Goal: Transaction & Acquisition: Purchase product/service

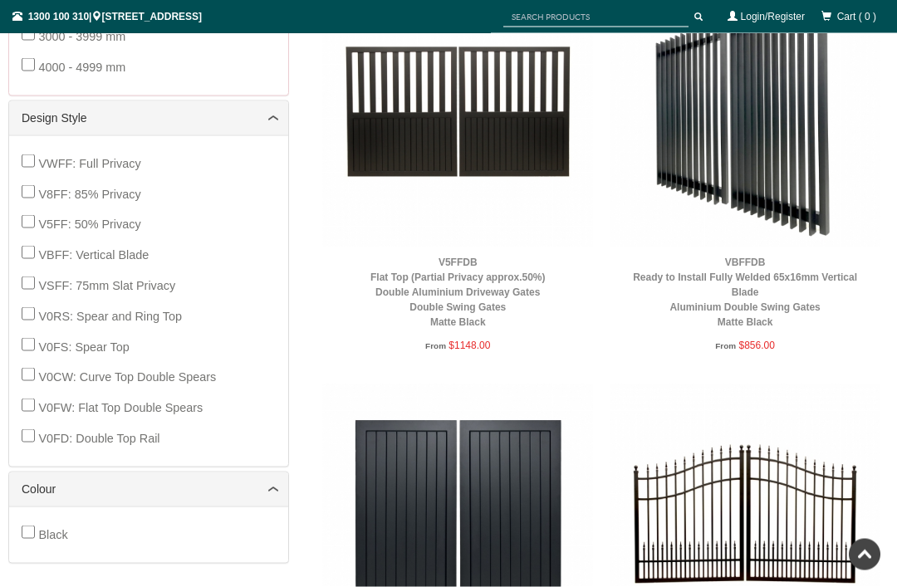
scroll to position [727, 0]
click at [786, 137] on img at bounding box center [744, 111] width 271 height 271
click at [868, 70] on img at bounding box center [744, 111] width 271 height 271
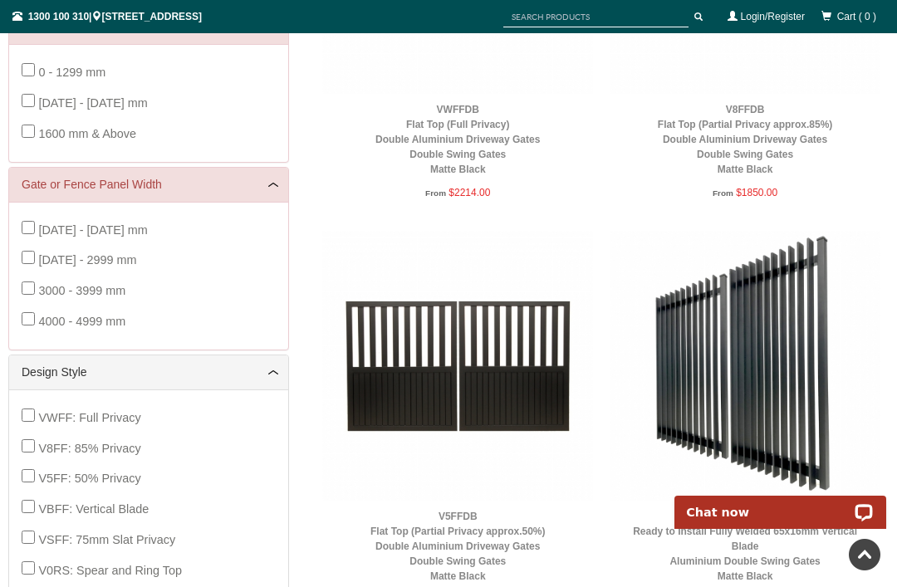
click at [799, 310] on img at bounding box center [744, 366] width 271 height 271
click at [757, 511] on link "VBFFDB Ready to Install Fully Welded 65x16mm Vertical Blade Aluminium Double Sw…" at bounding box center [745, 546] width 224 height 71
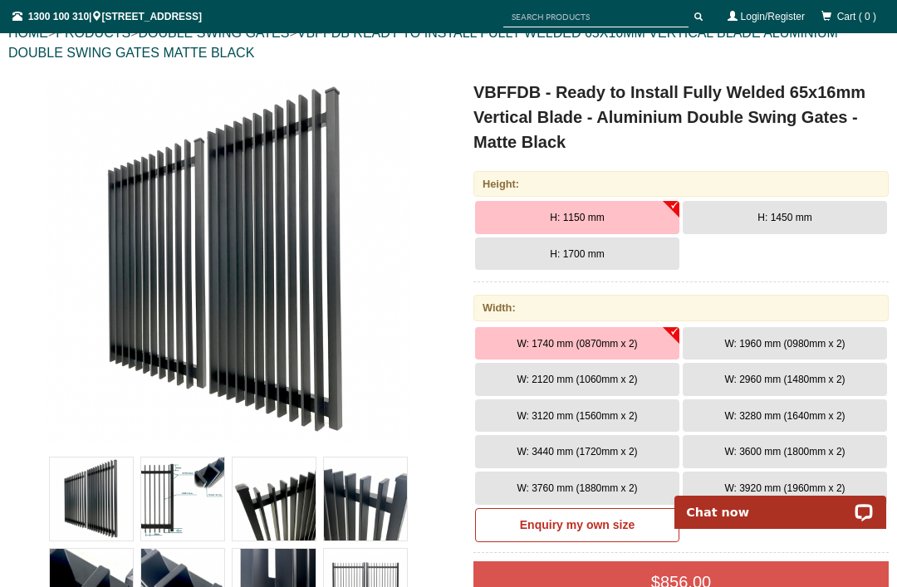
click at [626, 262] on button "H: 1700 mm" at bounding box center [577, 253] width 204 height 33
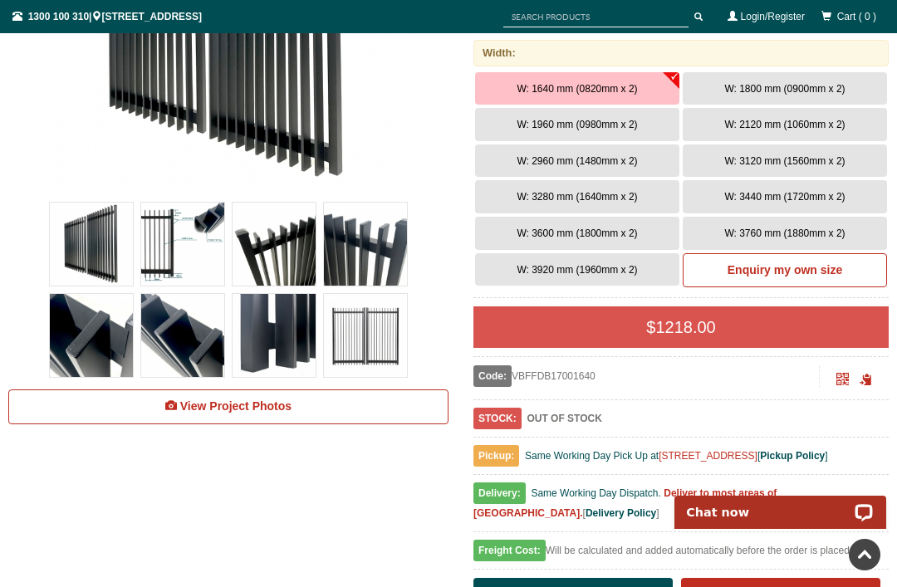
scroll to position [452, 0]
click at [830, 91] on span "W: 1800 mm (0900mm x 2)" at bounding box center [784, 90] width 120 height 12
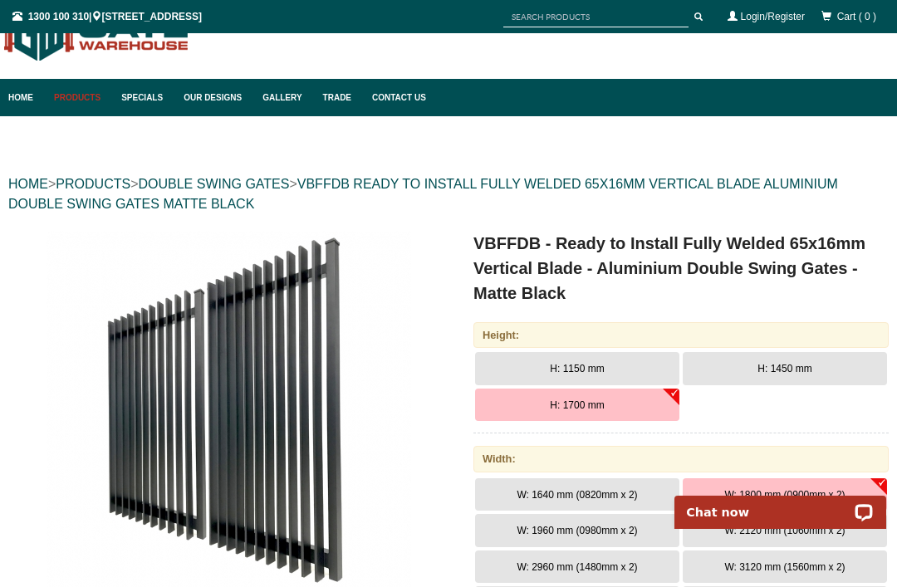
scroll to position [0, 0]
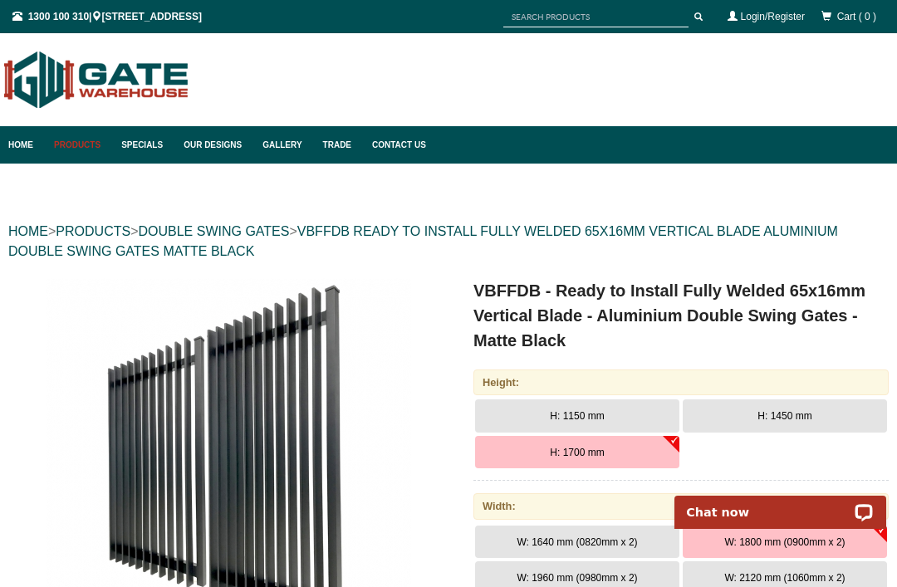
click at [144, 144] on link "Specials" at bounding box center [144, 144] width 62 height 37
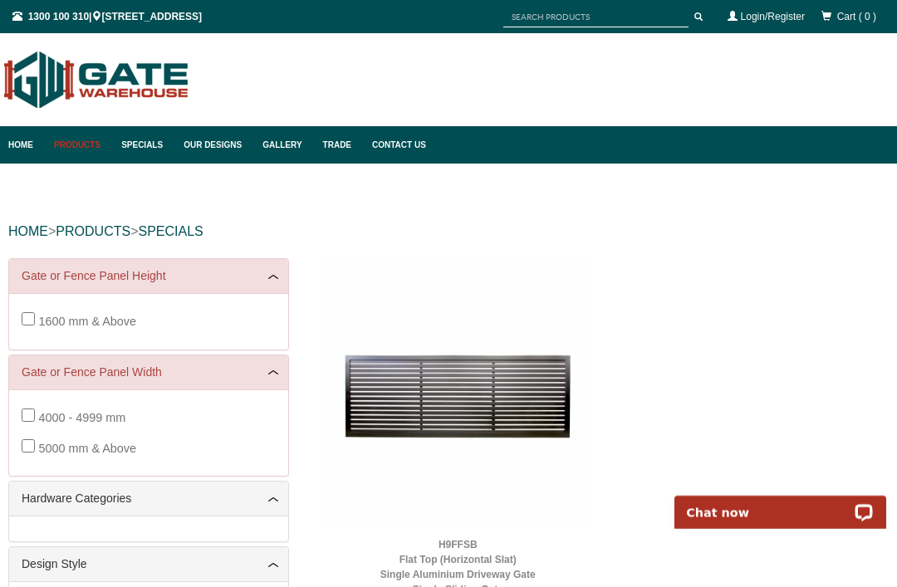
click at [31, 150] on link "Home" at bounding box center [26, 144] width 37 height 37
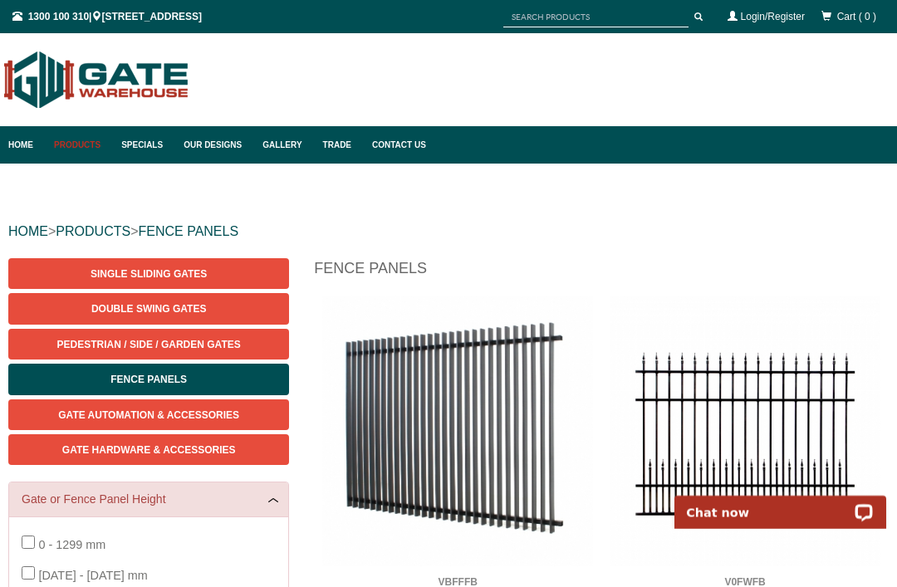
click at [237, 307] on link "Double Swing Gates" at bounding box center [148, 308] width 281 height 31
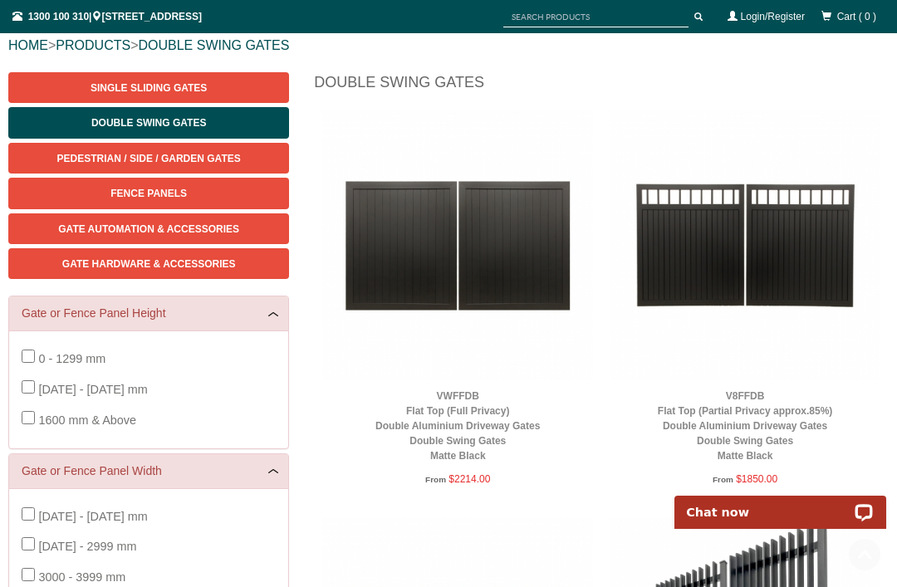
scroll to position [101, 0]
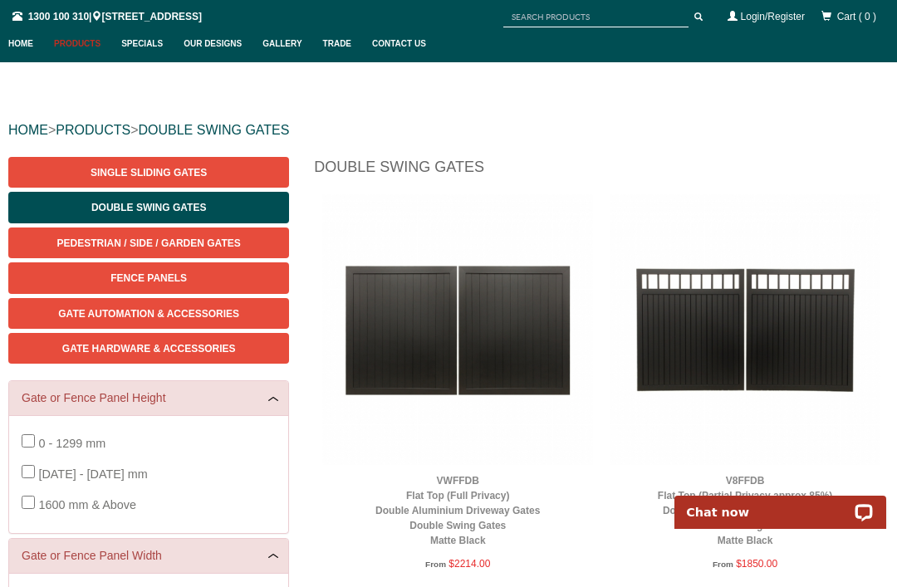
click at [221, 315] on span "Gate Automation & Accessories" at bounding box center [148, 314] width 181 height 12
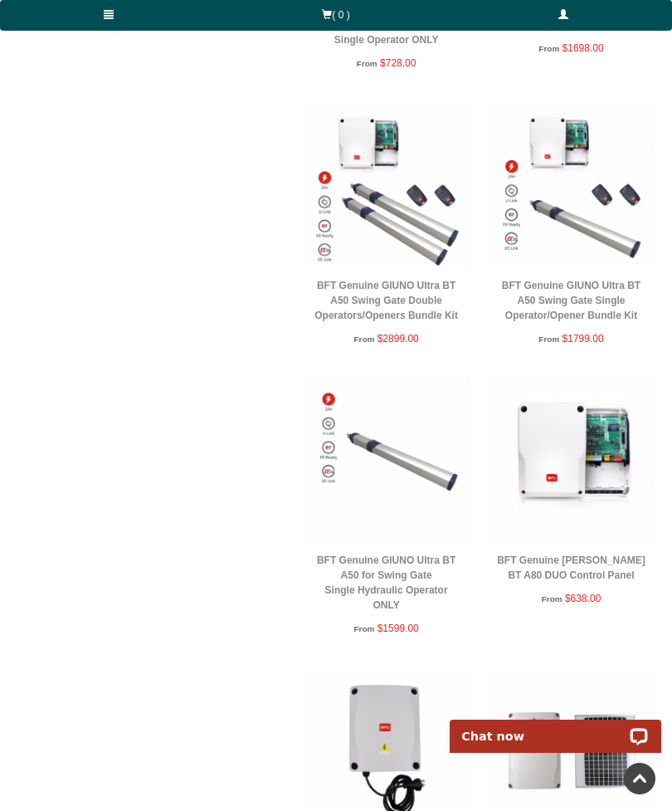
scroll to position [1069, 0]
